Goal: Navigation & Orientation: Find specific page/section

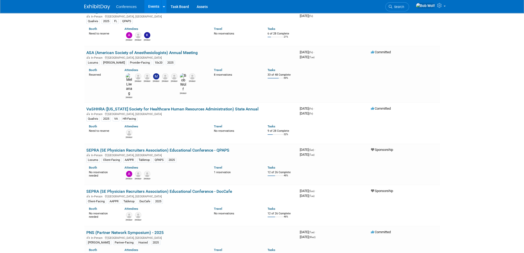
scroll to position [1701, 0]
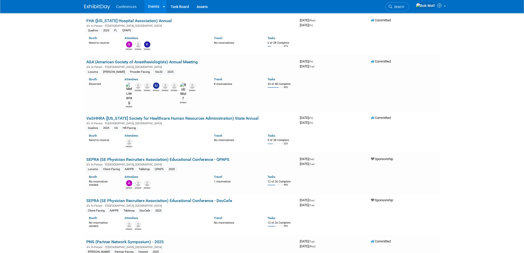
click at [156, 6] on link "Events" at bounding box center [153, 6] width 19 height 13
